Goal: Register for event/course

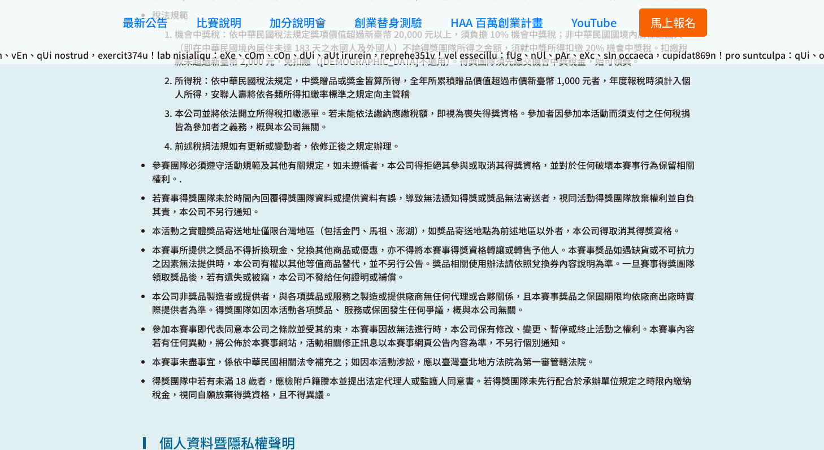
scroll to position [4457, 0]
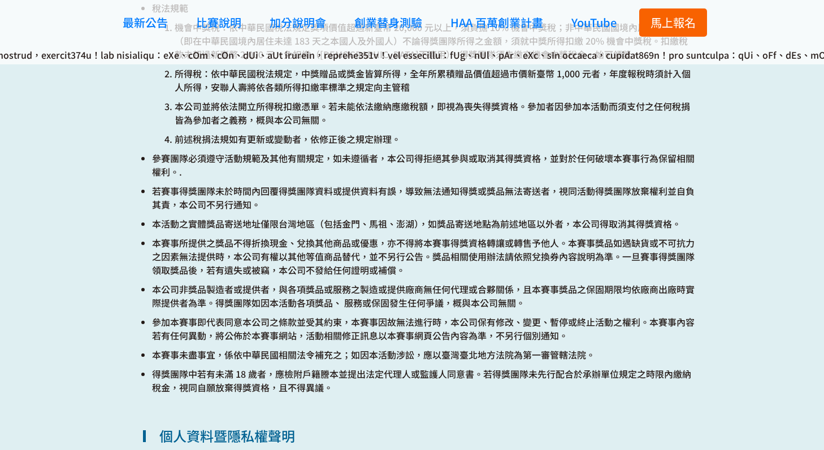
click at [669, 26] on span "馬上報名" at bounding box center [672, 22] width 45 height 16
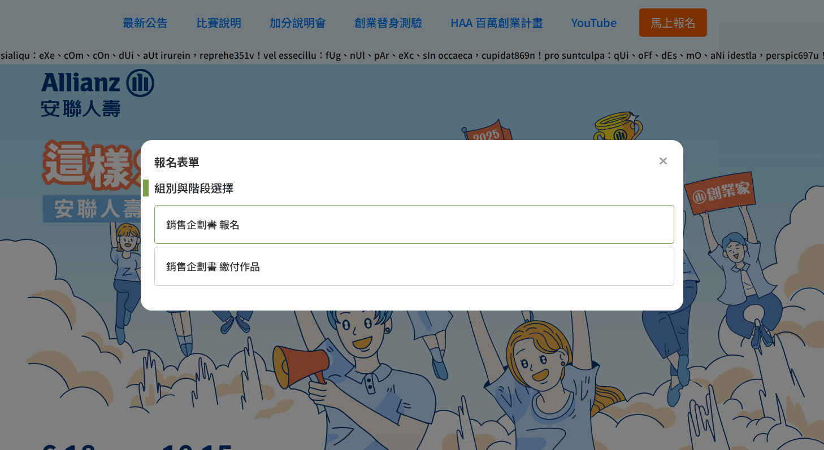
click at [288, 223] on div "銷售企劃書 報名" at bounding box center [414, 224] width 520 height 39
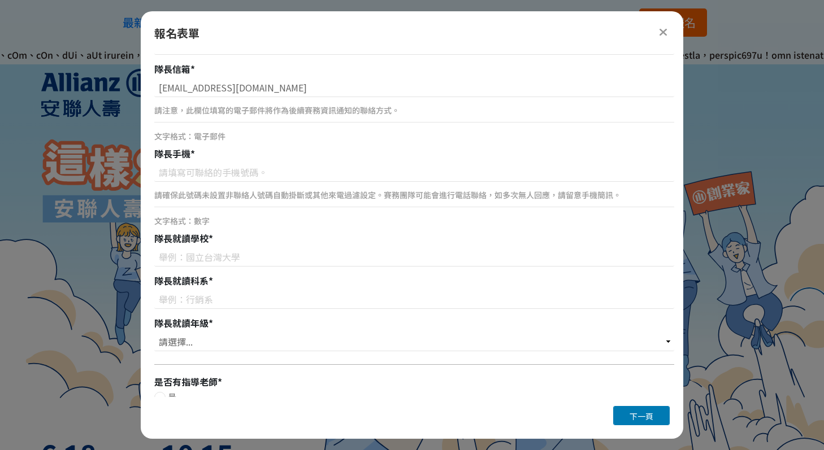
scroll to position [243, 0]
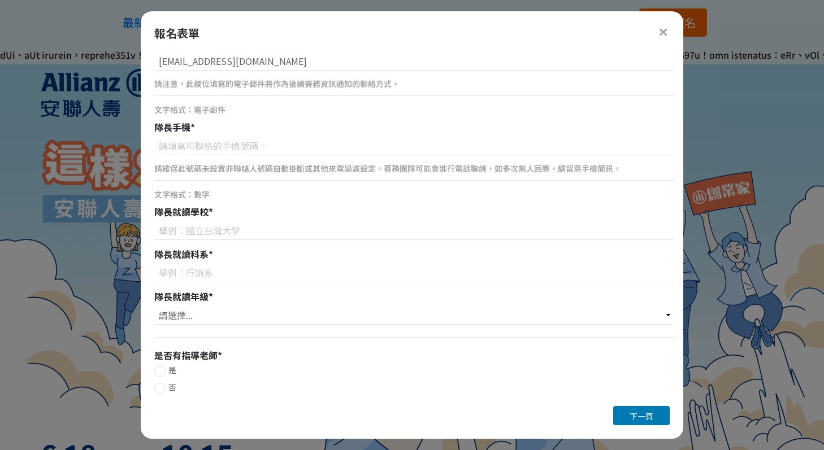
click at [659, 34] on icon at bounding box center [663, 32] width 8 height 11
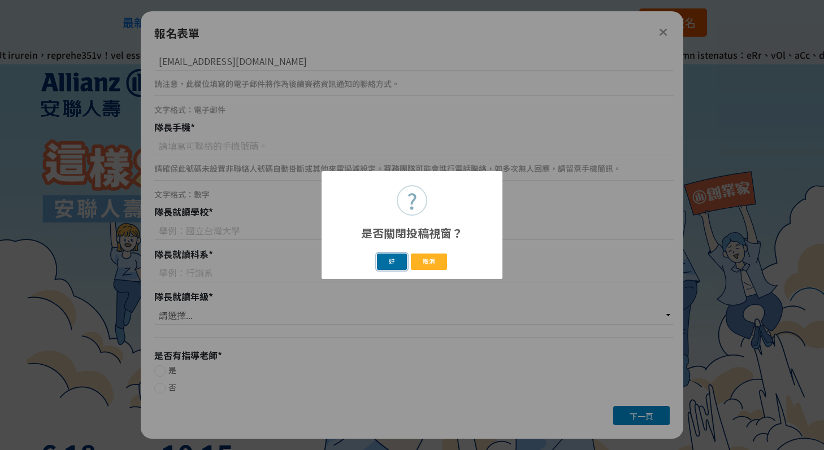
click at [393, 258] on button "好" at bounding box center [392, 262] width 31 height 16
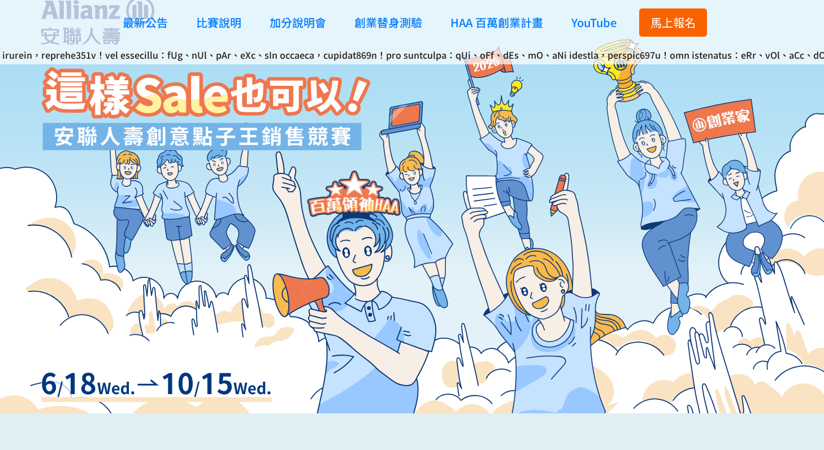
scroll to position [130, 0]
